Goal: Information Seeking & Learning: Learn about a topic

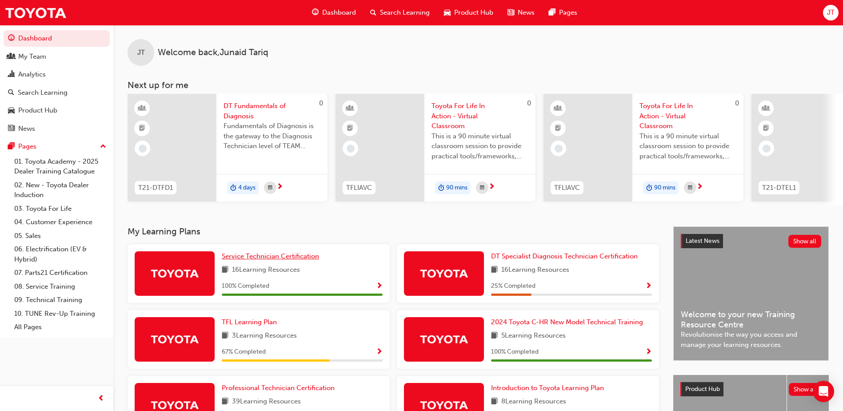
click at [252, 257] on span "Service Technician Certification" at bounding box center [270, 256] width 97 height 8
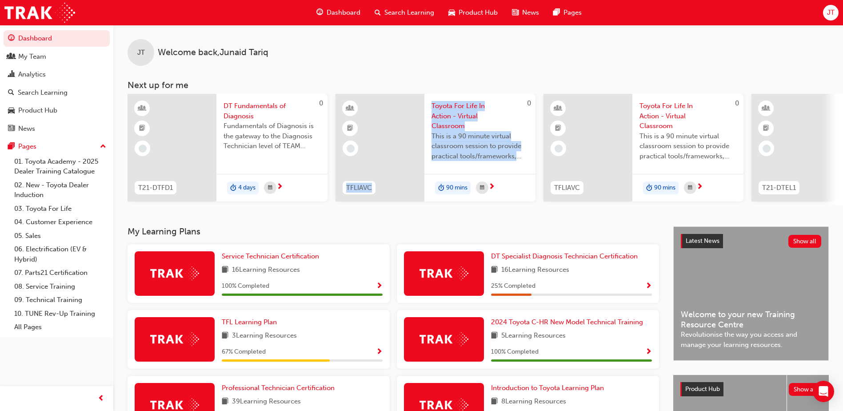
drag, startPoint x: 372, startPoint y: 204, endPoint x: 435, endPoint y: 201, distance: 63.2
click at [435, 201] on div "0 TFLIAVC Toyota For Life In Action - Virtual Classroom This is a 90 minute vir…" at bounding box center [435, 149] width 200 height 111
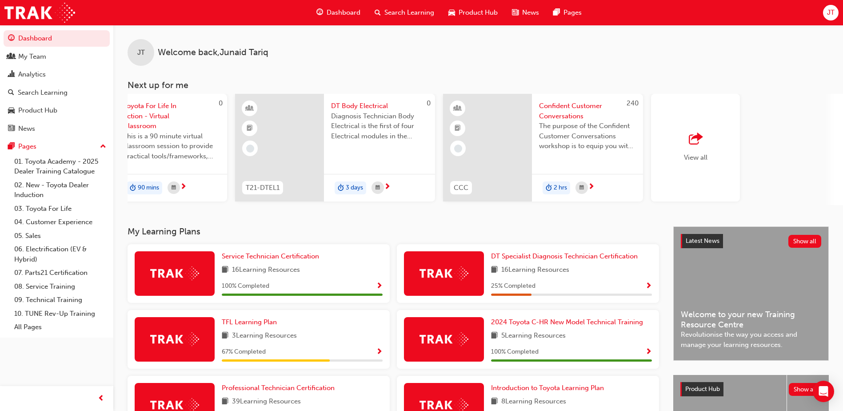
scroll to position [0, 531]
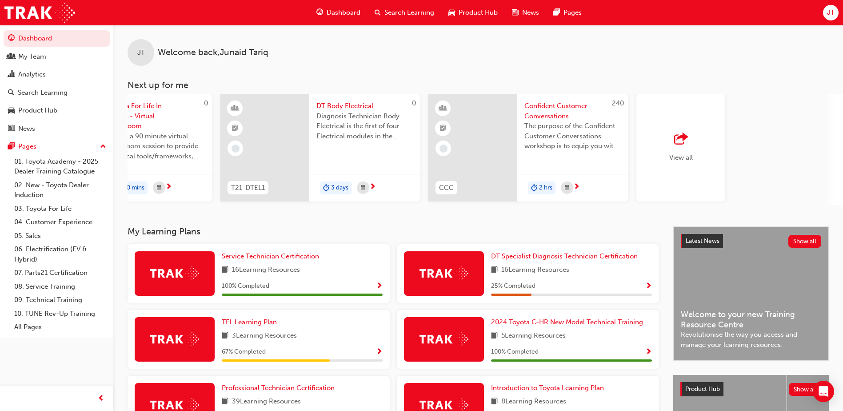
click at [694, 160] on div "View all" at bounding box center [680, 148] width 89 height 108
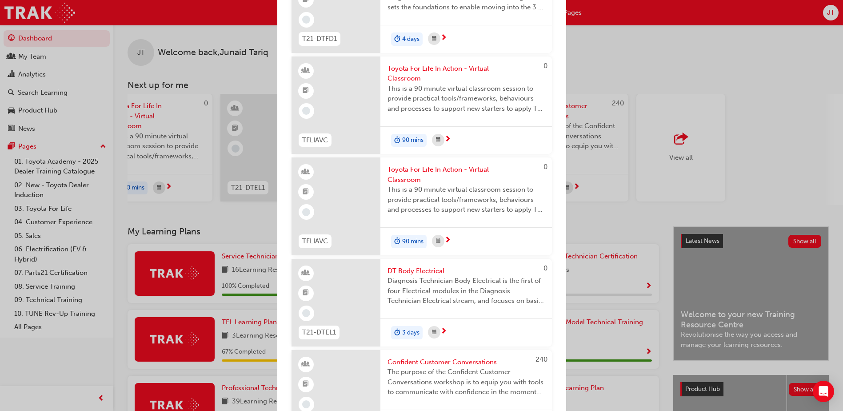
scroll to position [0, 0]
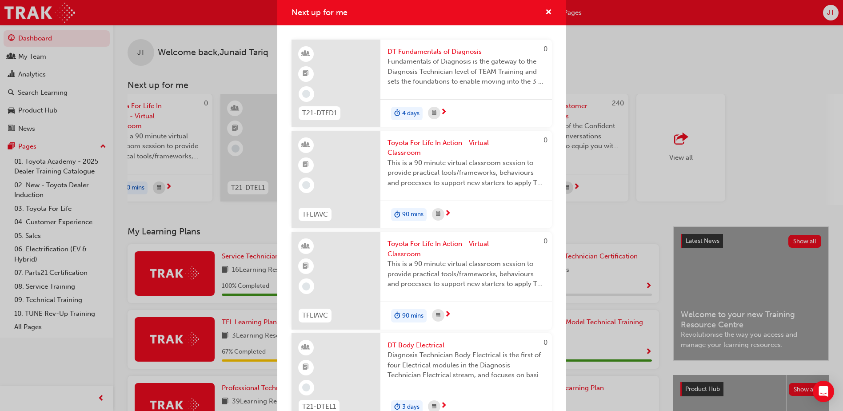
click at [601, 44] on div "Next up for me 0 T21-DTFD1 DT Fundamentals of Diagnosis Fundamentals of Diagnos…" at bounding box center [421, 205] width 843 height 411
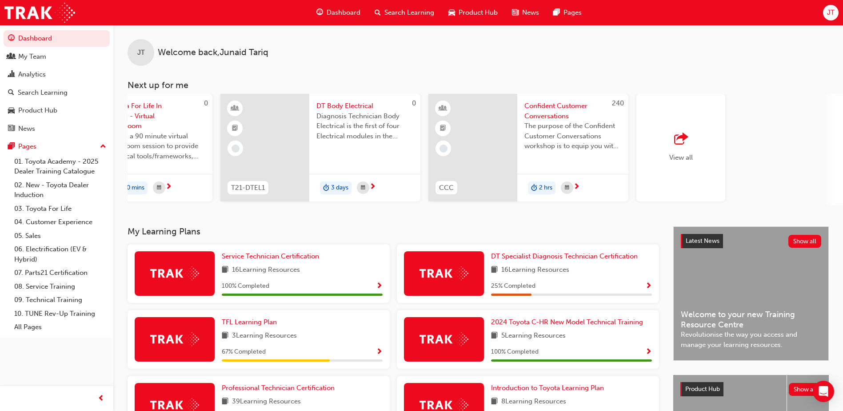
scroll to position [120, 0]
